Goal: Information Seeking & Learning: Compare options

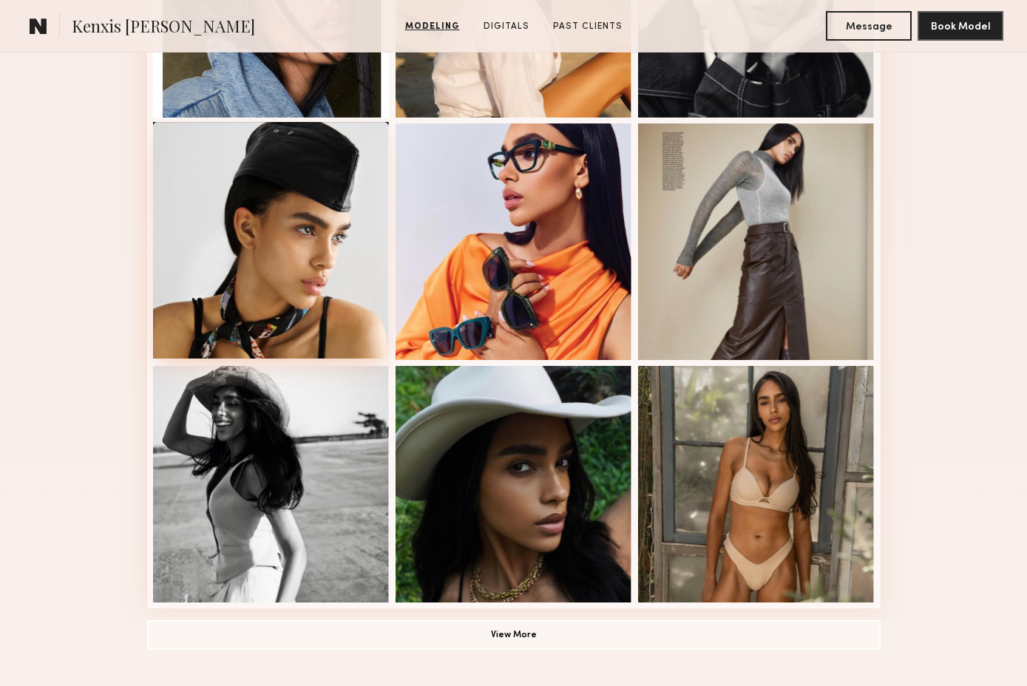
scroll to position [118, 0]
